Goal: Check status: Check status

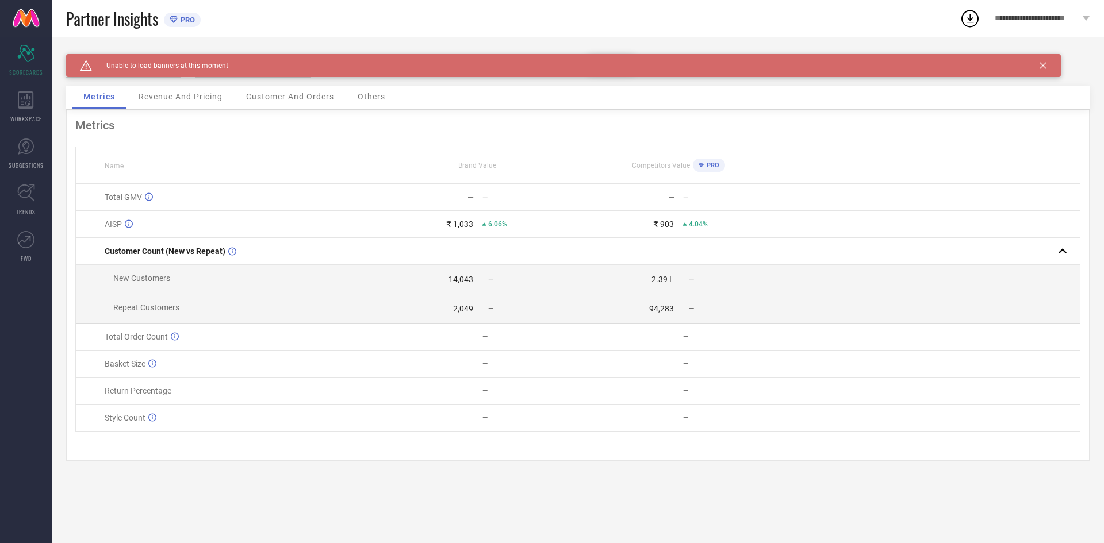
click at [175, 105] on div "Revenue And Pricing" at bounding box center [180, 97] width 107 height 23
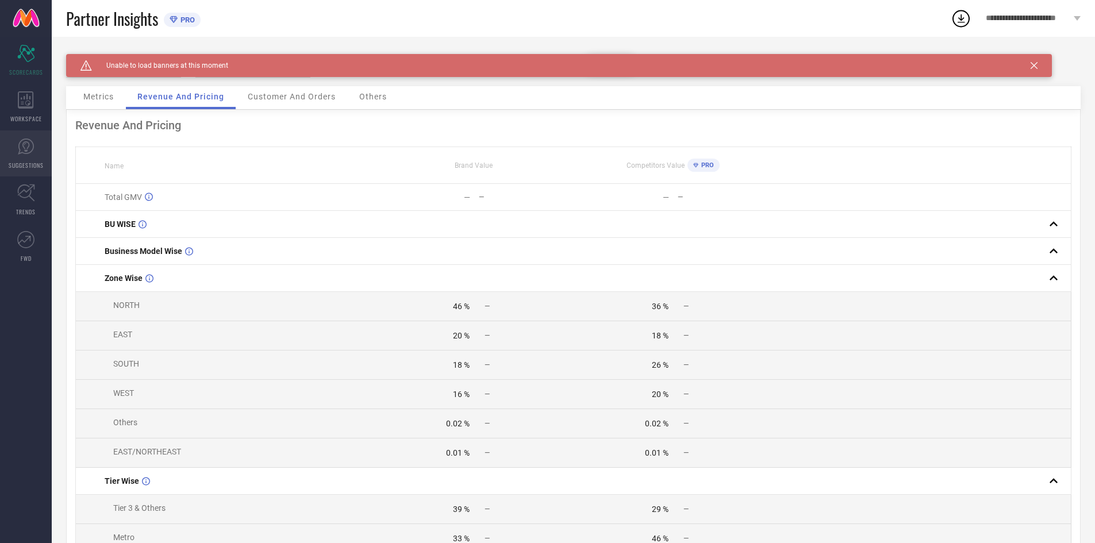
click at [25, 151] on icon at bounding box center [25, 146] width 7 height 10
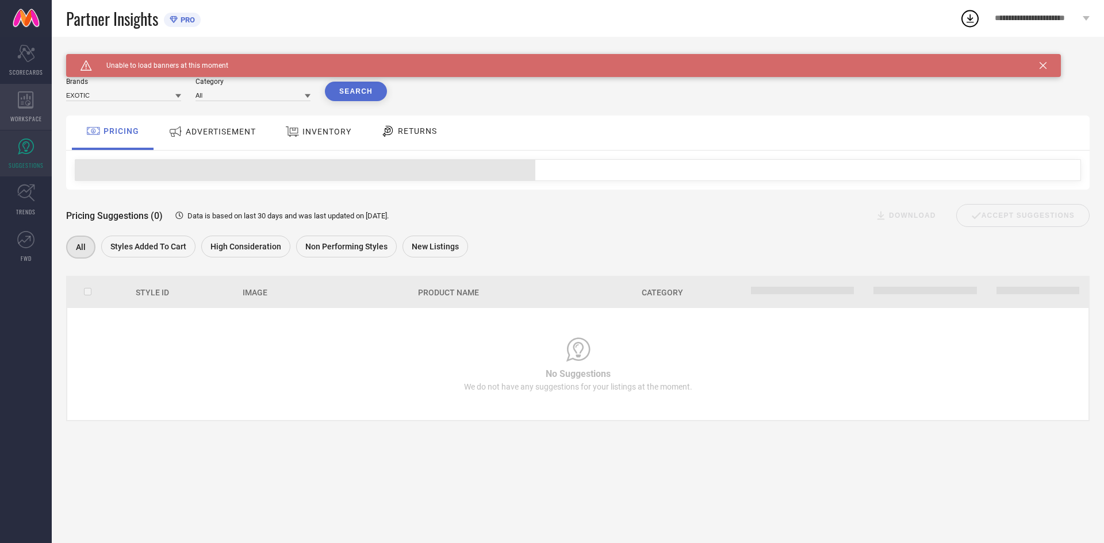
click at [27, 108] on icon at bounding box center [26, 99] width 16 height 17
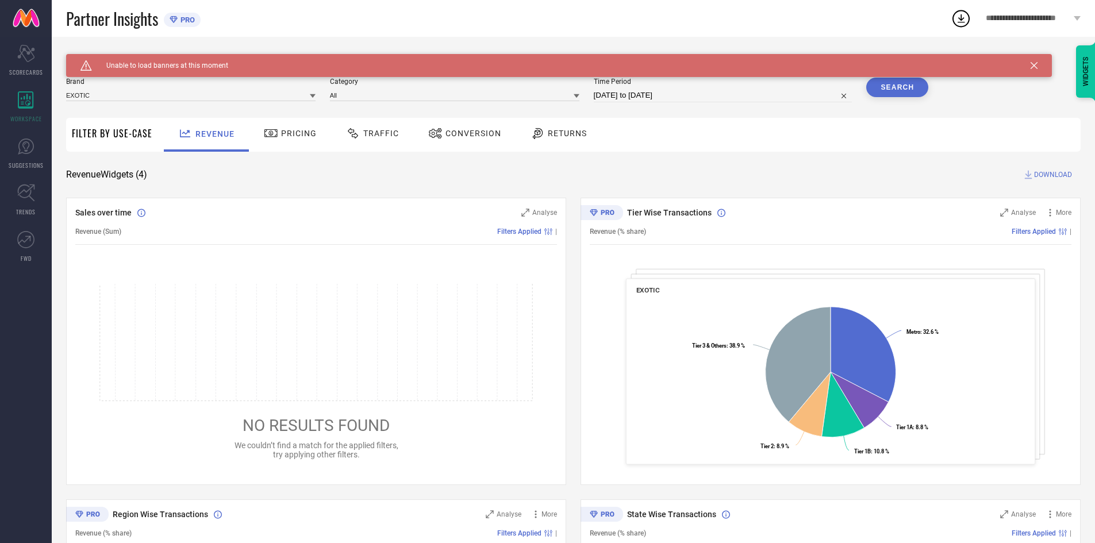
click at [1034, 64] on icon at bounding box center [1034, 65] width 7 height 7
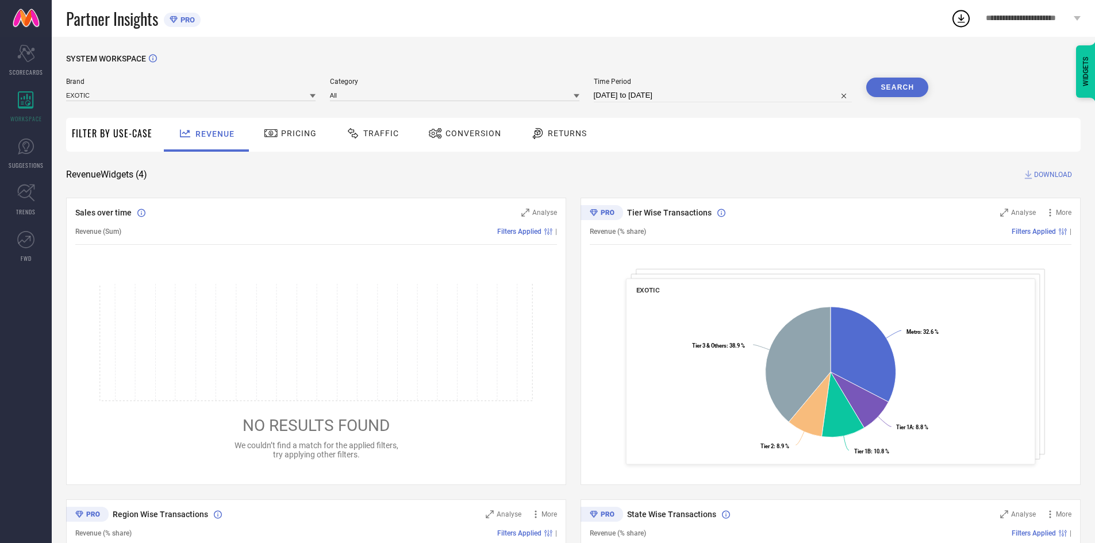
select select "8"
select select "2025"
select select "9"
select select "2025"
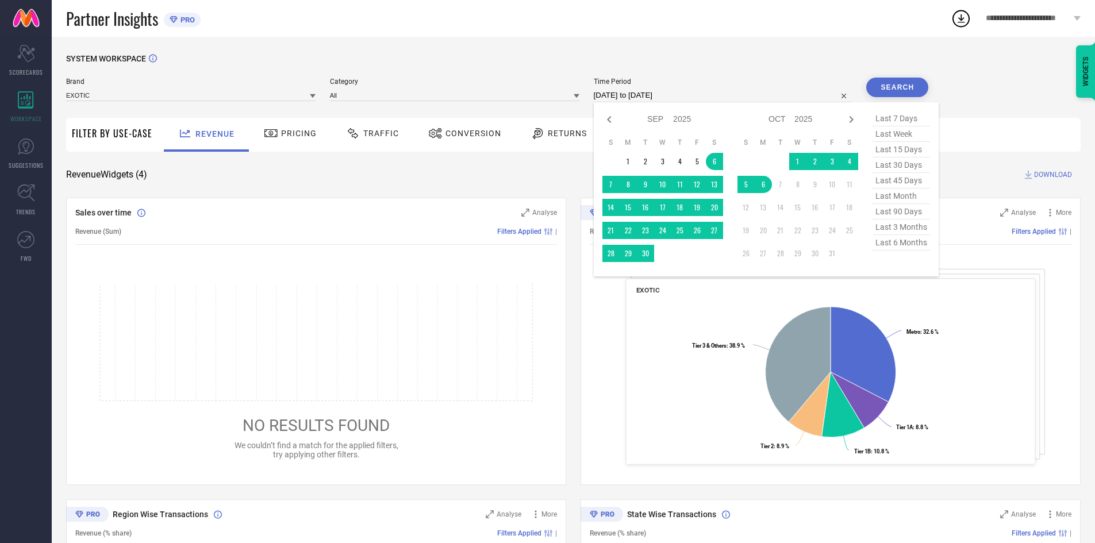
click at [645, 91] on input "[DATE] to [DATE]" at bounding box center [723, 96] width 259 height 14
click at [611, 116] on icon at bounding box center [609, 120] width 14 height 14
select select "7"
select select "2025"
select select "8"
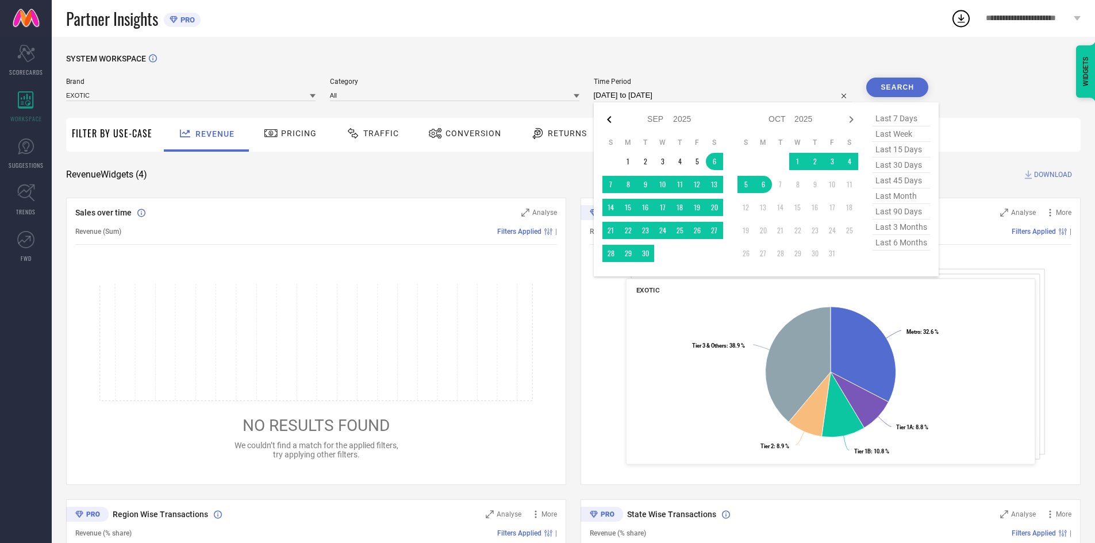
select select "2025"
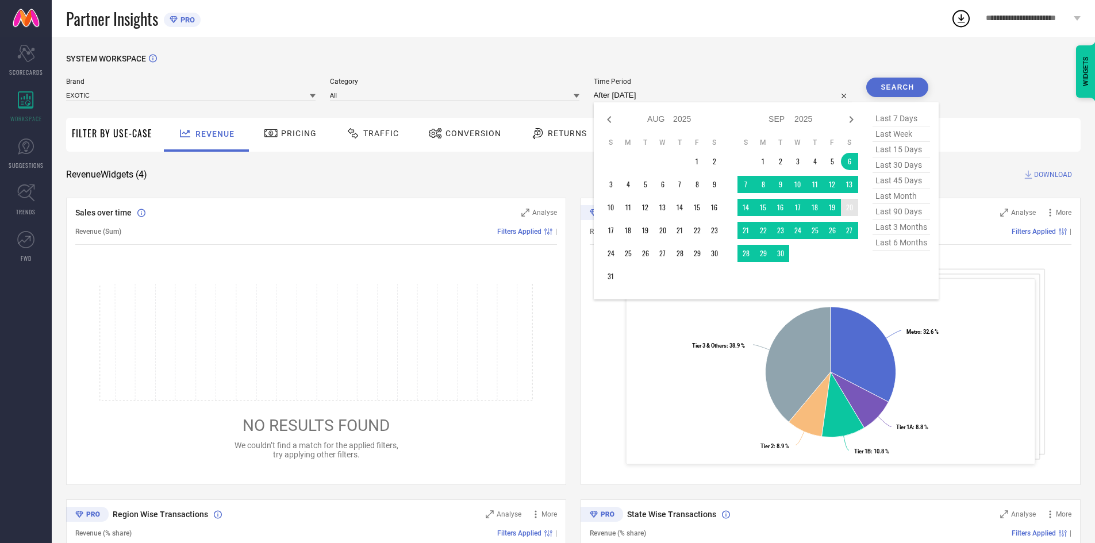
click at [845, 207] on td "20" at bounding box center [849, 207] width 17 height 17
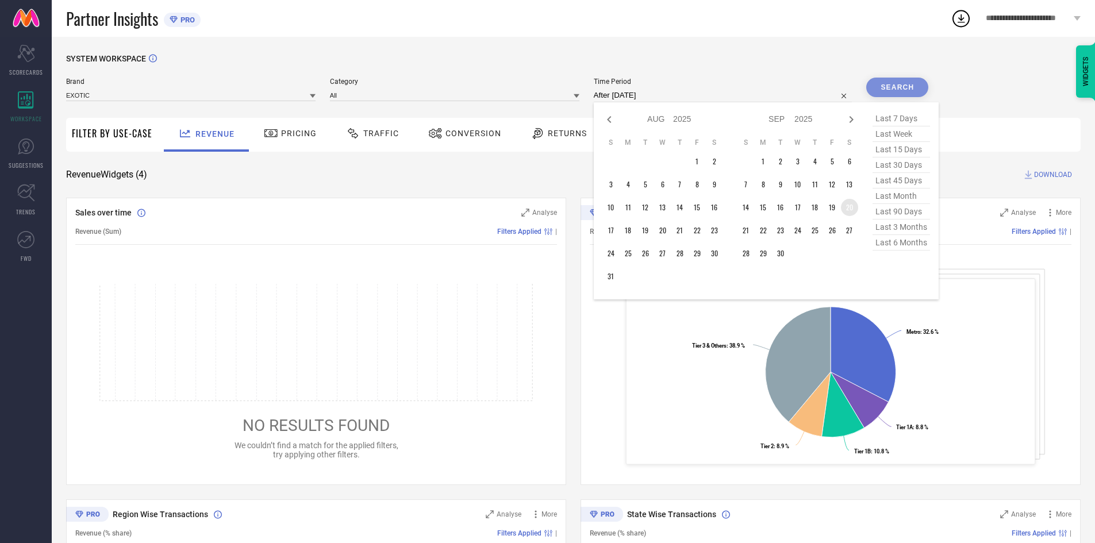
type input "[DATE] to [DATE]"
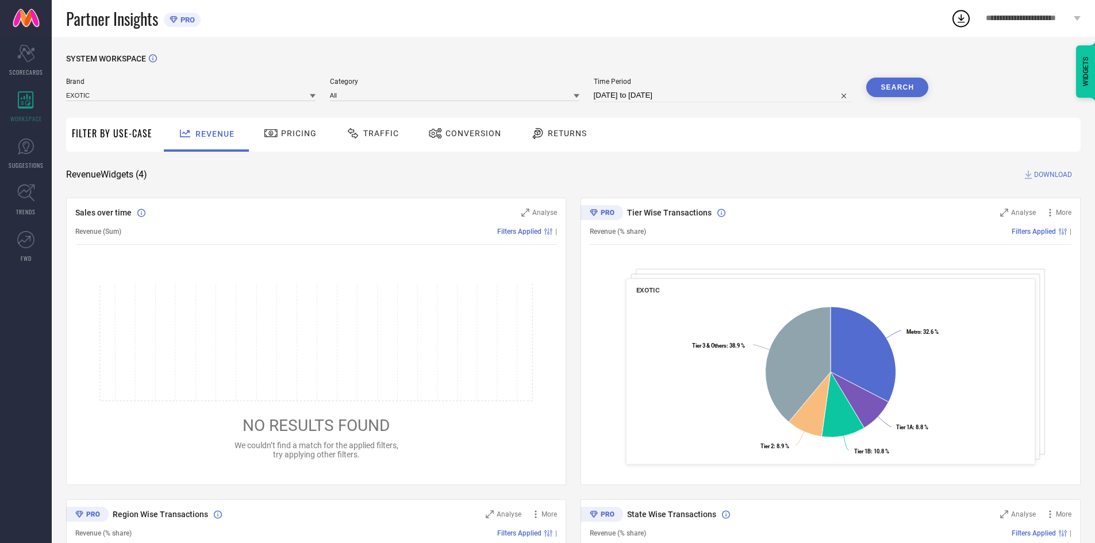
select select "8"
select select "2025"
select select "9"
select select "2025"
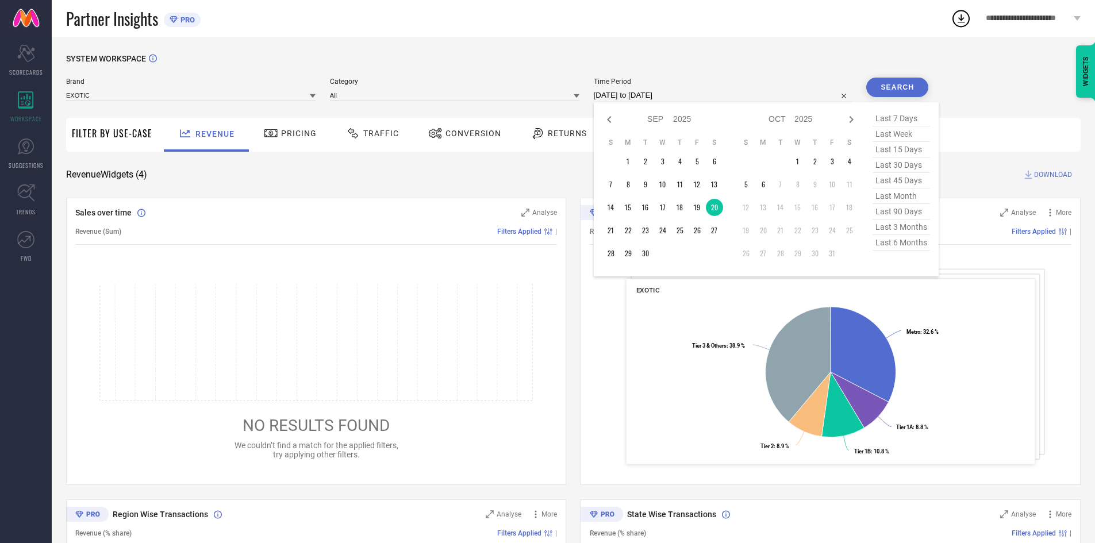
click at [667, 94] on input "[DATE] to [DATE]" at bounding box center [723, 96] width 259 height 14
click at [749, 190] on td "5" at bounding box center [746, 184] width 17 height 17
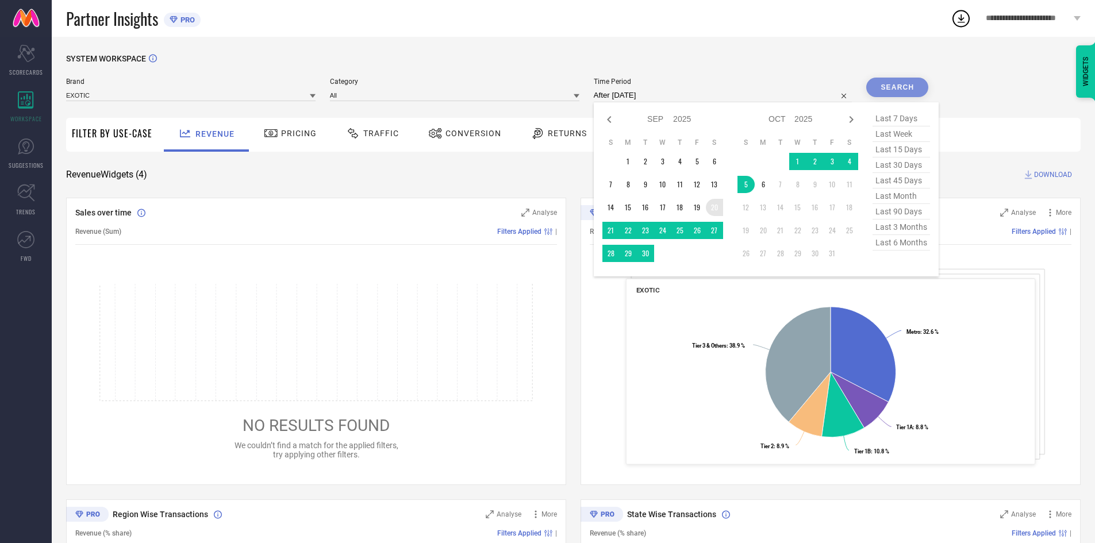
type input "[DATE] to [DATE]"
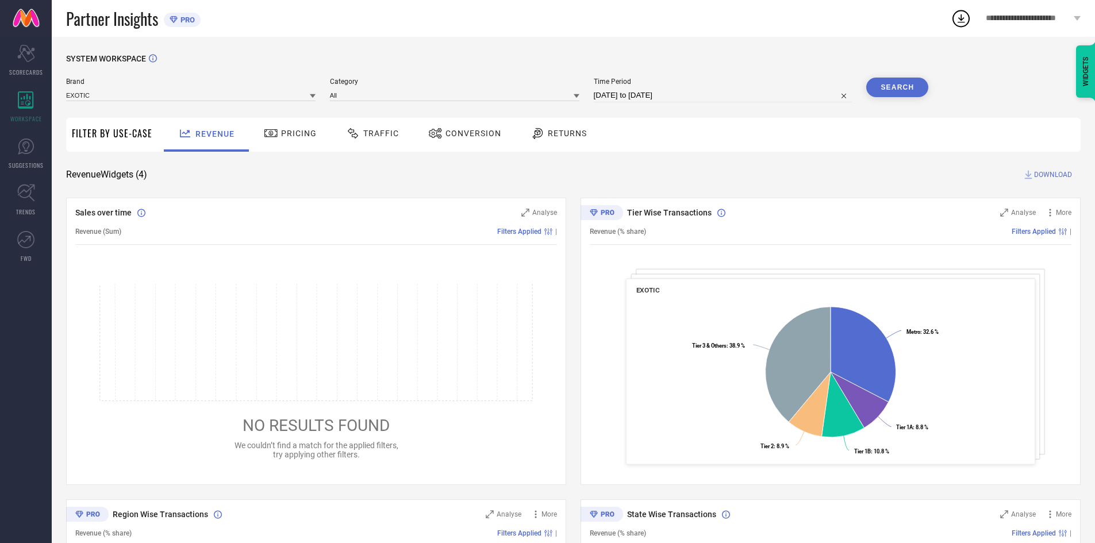
click at [613, 100] on input "[DATE] to [DATE]" at bounding box center [723, 96] width 259 height 14
select select "8"
select select "2025"
select select "9"
select select "2025"
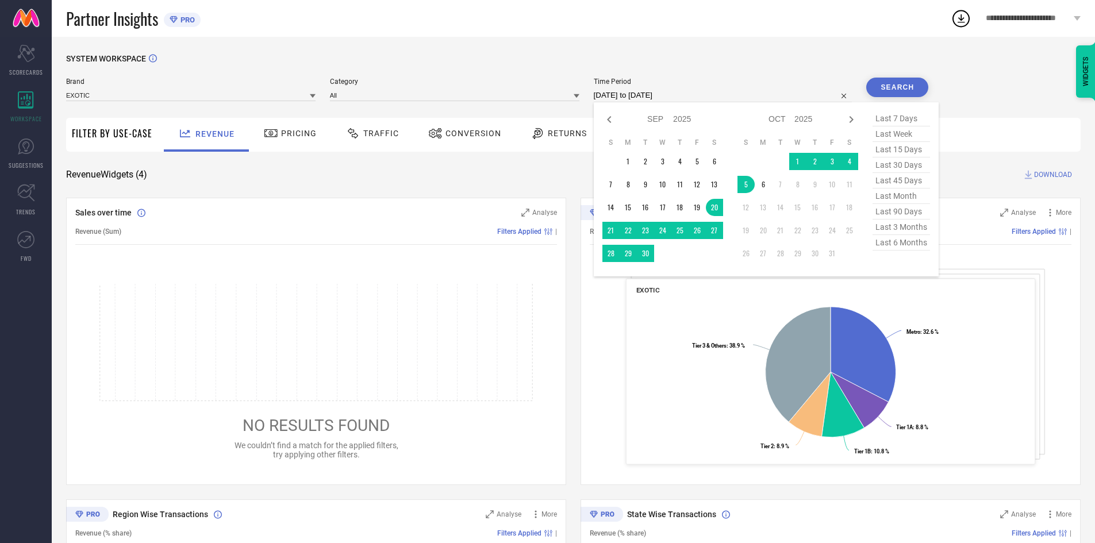
click at [896, 82] on button "Search" at bounding box center [897, 88] width 62 height 20
